Goal: Entertainment & Leisure: Consume media (video, audio)

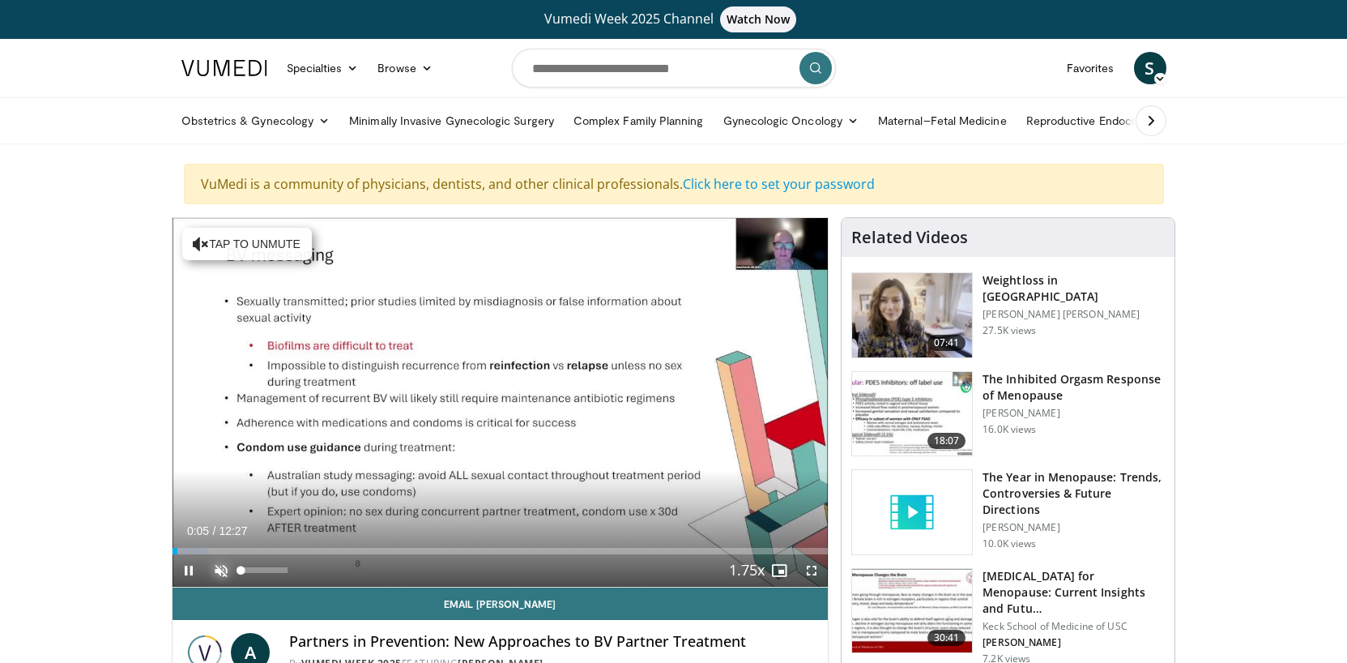
click at [225, 572] on span "Video Player" at bounding box center [221, 570] width 32 height 32
click at [813, 572] on span "Video Player" at bounding box center [812, 570] width 32 height 32
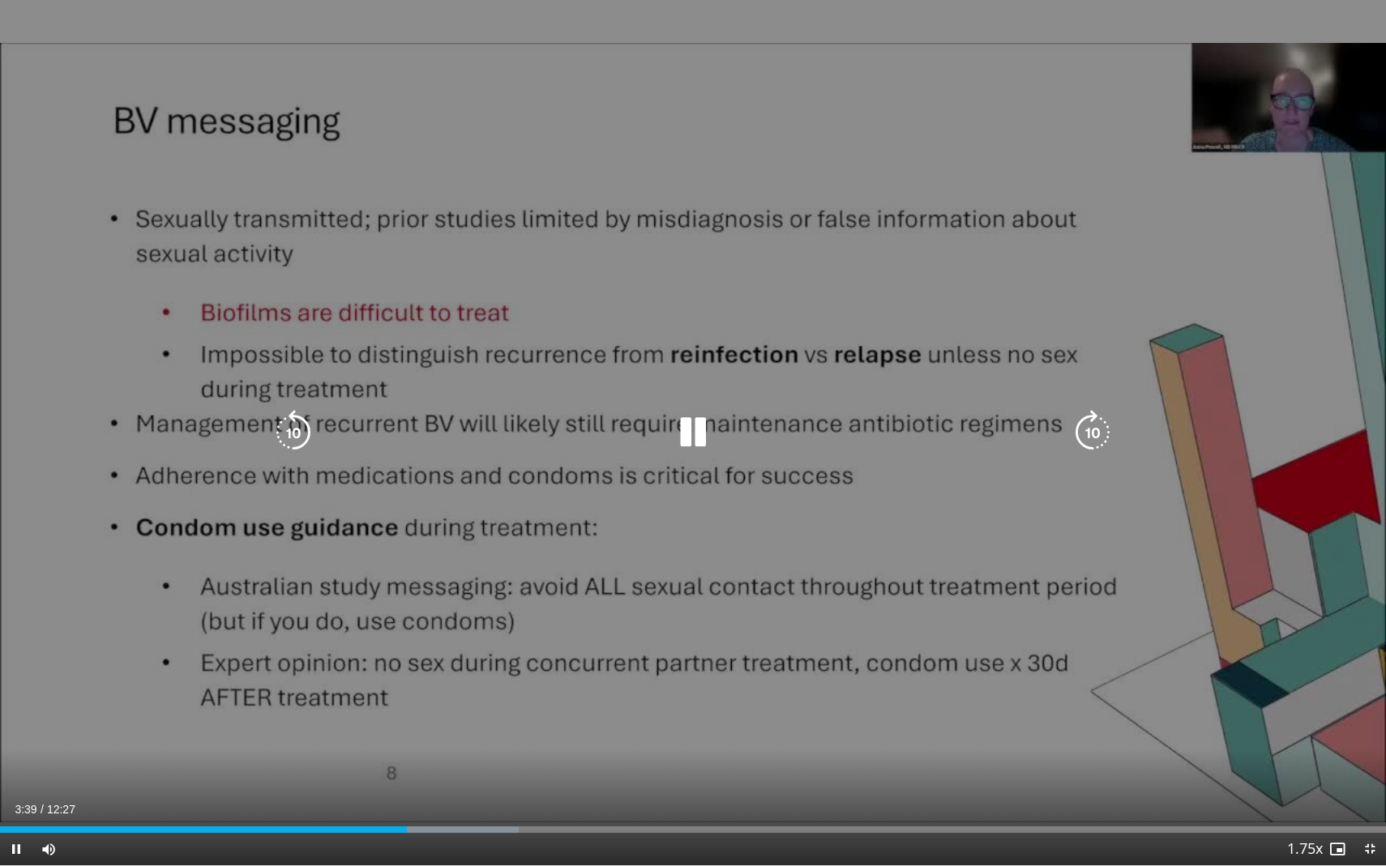
click at [694, 440] on icon "Video Player" at bounding box center [692, 432] width 45 height 45
